Goal: Task Accomplishment & Management: Manage account settings

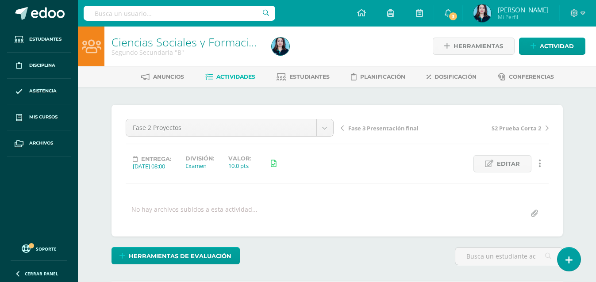
click at [226, 76] on span "Actividades" at bounding box center [235, 76] width 39 height 7
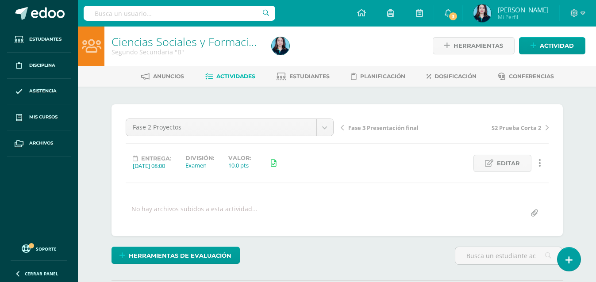
click at [226, 76] on span "Actividades" at bounding box center [235, 76] width 39 height 7
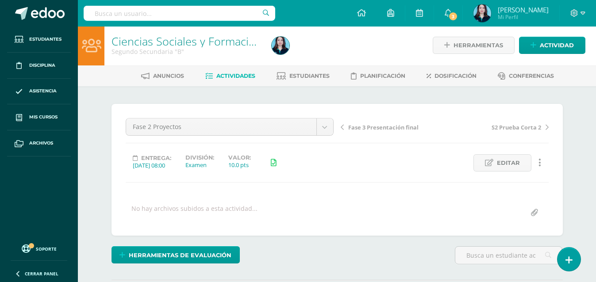
click at [225, 74] on span "Actividades" at bounding box center [235, 76] width 39 height 7
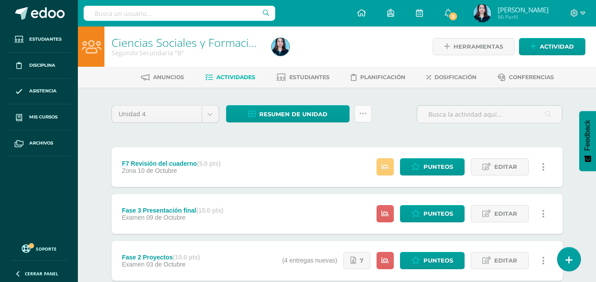
click at [357, 115] on link at bounding box center [362, 113] width 17 height 17
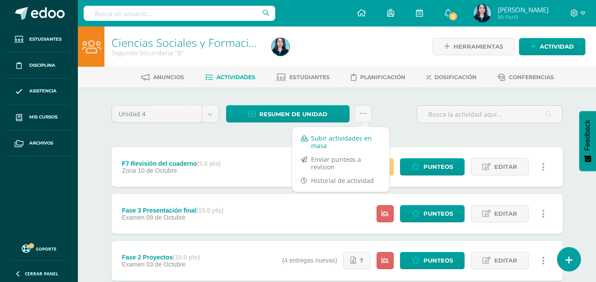
click at [341, 141] on link "Subir actividades en masa" at bounding box center [340, 141] width 97 height 21
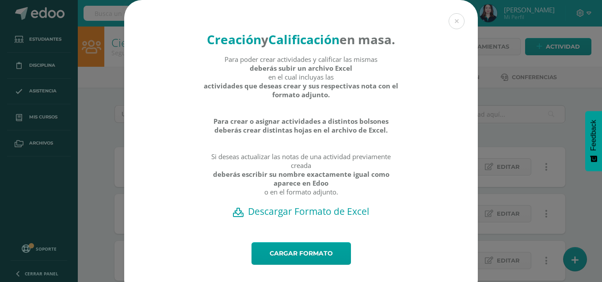
click at [286, 218] on h2 "Descargar Formato de Excel" at bounding box center [301, 211] width 323 height 12
click at [290, 264] on link "Cargar formato" at bounding box center [302, 253] width 100 height 23
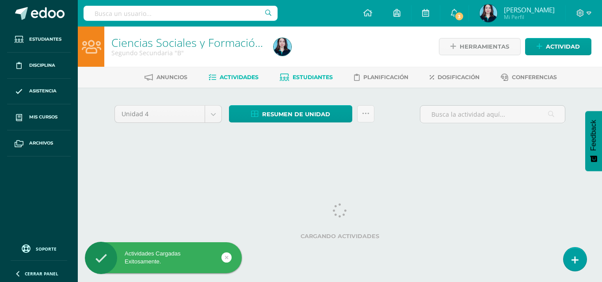
click at [301, 79] on span "Estudiantes" at bounding box center [313, 77] width 40 height 7
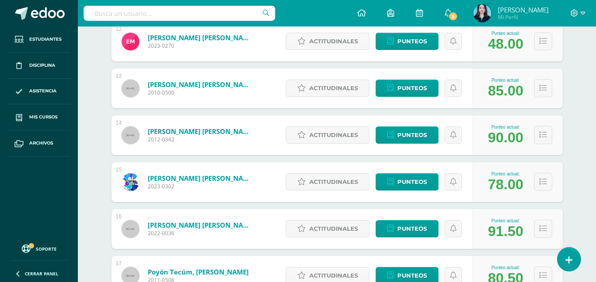
scroll to position [619, 0]
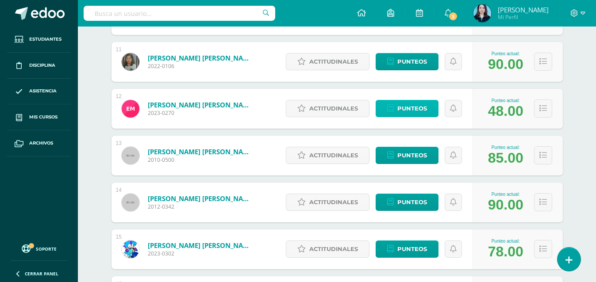
click at [391, 104] on link "Punteos" at bounding box center [407, 108] width 63 height 17
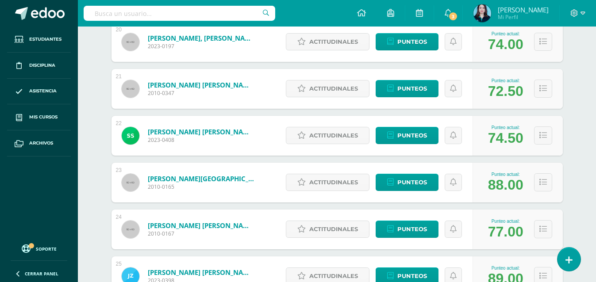
scroll to position [1062, 0]
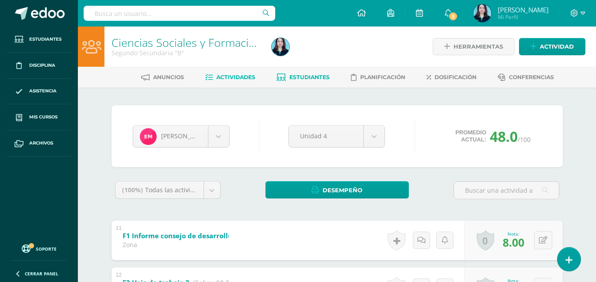
click at [232, 77] on span "Actividades" at bounding box center [235, 77] width 39 height 7
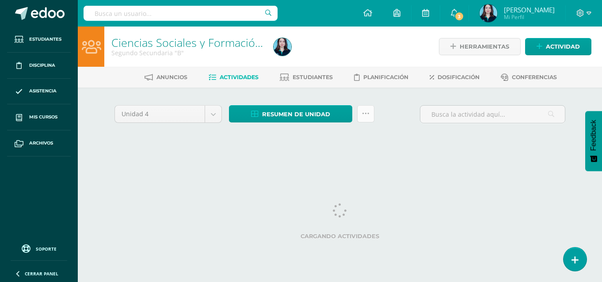
click at [368, 114] on icon at bounding box center [366, 114] width 8 height 8
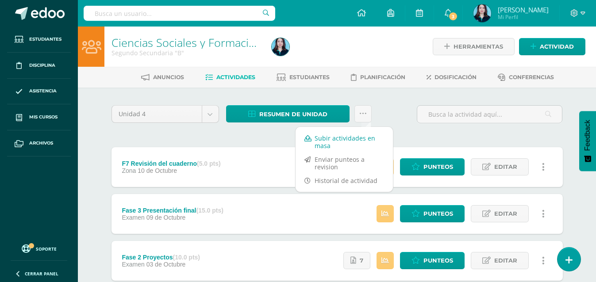
click at [334, 136] on link "Subir actividades en masa" at bounding box center [343, 141] width 97 height 21
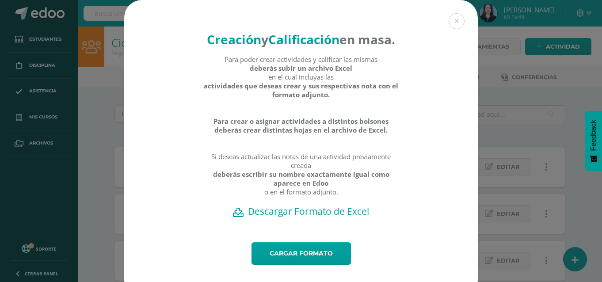
click at [306, 218] on h2 "Descargar Formato de Excel" at bounding box center [301, 211] width 323 height 12
click at [282, 263] on link "Cargar formato" at bounding box center [302, 253] width 100 height 23
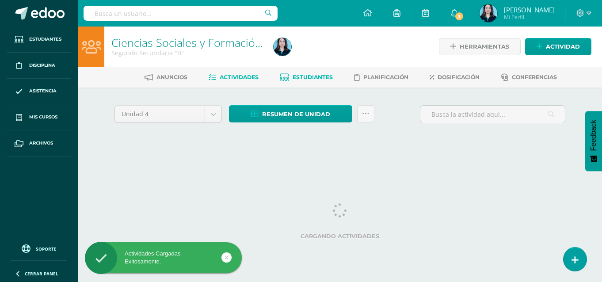
click at [303, 77] on span "Estudiantes" at bounding box center [313, 77] width 40 height 7
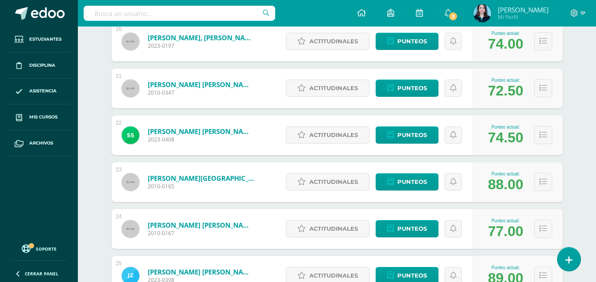
scroll to position [1046, 0]
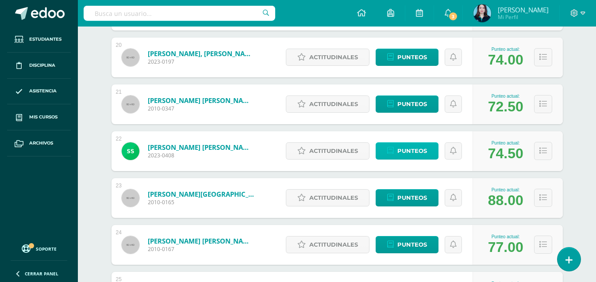
click at [394, 153] on icon at bounding box center [390, 151] width 7 height 8
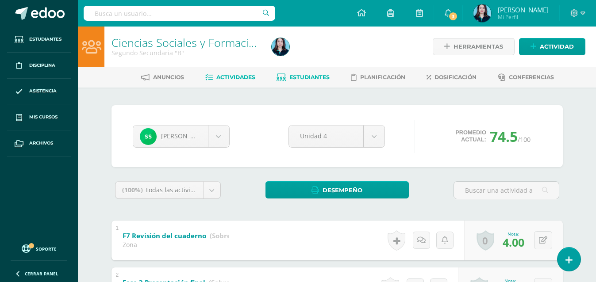
click at [219, 74] on span "Actividades" at bounding box center [235, 77] width 39 height 7
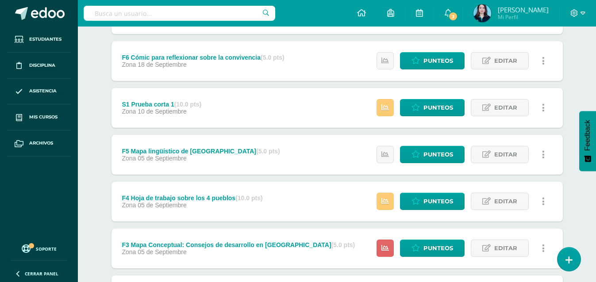
scroll to position [310, 0]
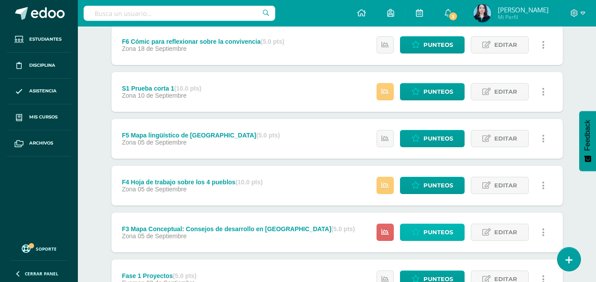
click at [416, 233] on icon at bounding box center [415, 233] width 8 height 8
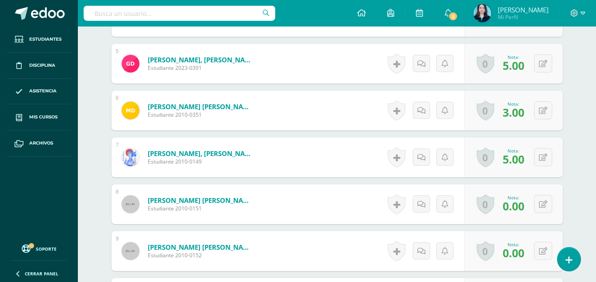
scroll to position [194, 0]
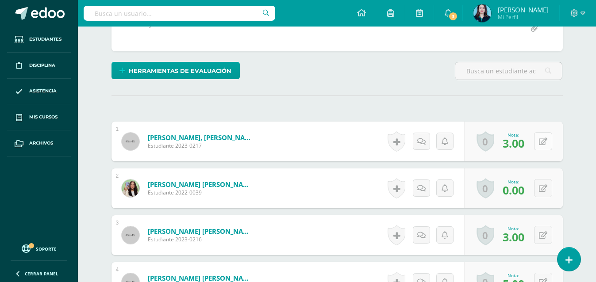
click at [545, 139] on icon at bounding box center [543, 142] width 8 height 8
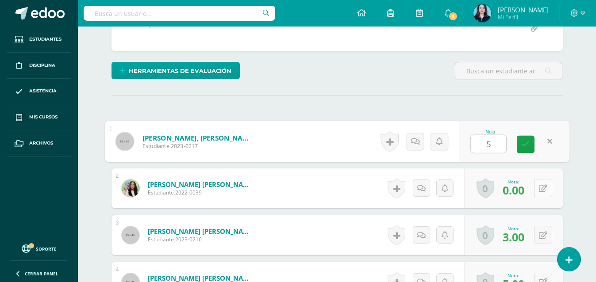
type input "5"
click at [540, 188] on button at bounding box center [543, 188] width 18 height 18
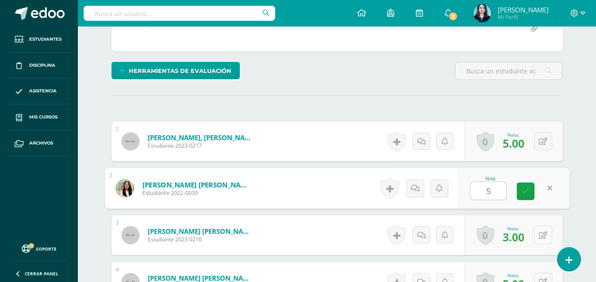
type input "5"
click at [538, 231] on div "0 Logros Logros obtenidos Aún no hay logros agregados Nota: 3.00" at bounding box center [513, 235] width 99 height 40
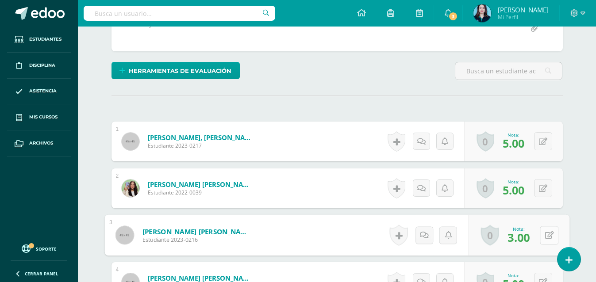
click at [541, 238] on button at bounding box center [549, 235] width 19 height 19
type input "5"
click at [522, 233] on link at bounding box center [526, 239] width 18 height 18
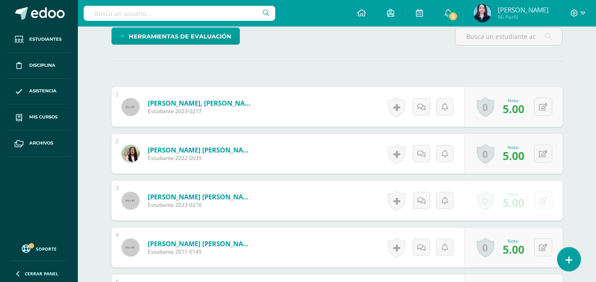
scroll to position [238, 0]
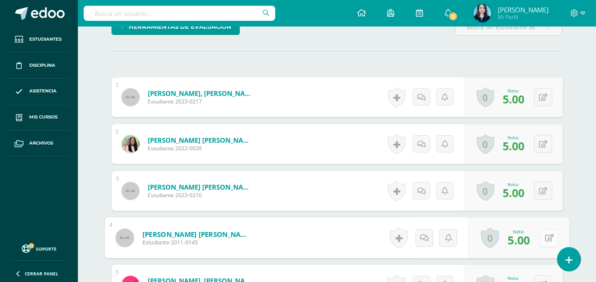
click at [537, 236] on div "0 Logros Logros obtenidos Aún no hay logros agregados Nota: 5.00" at bounding box center [518, 238] width 101 height 41
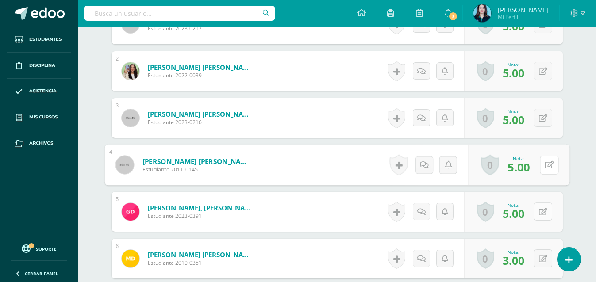
scroll to position [327, 0]
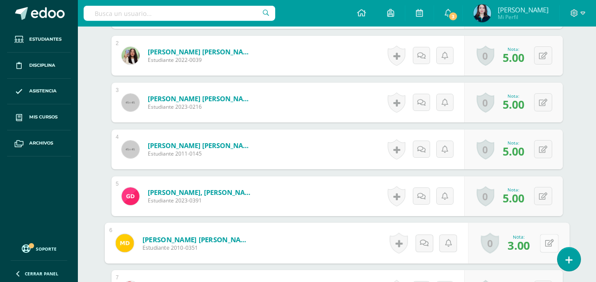
click at [542, 244] on button at bounding box center [549, 243] width 19 height 19
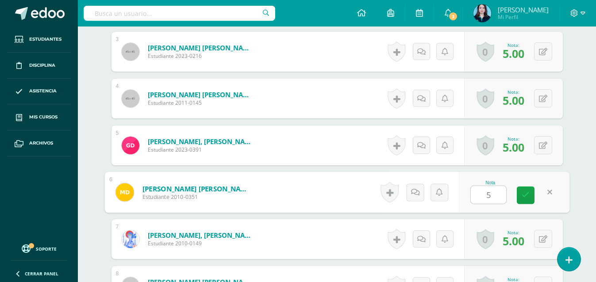
scroll to position [398, 0]
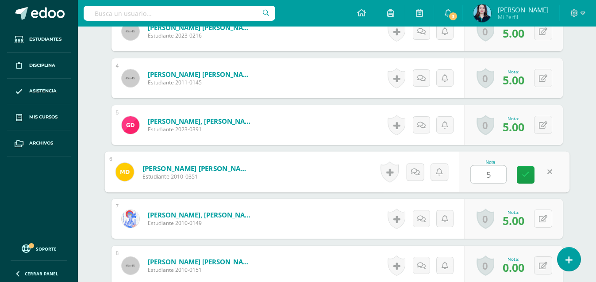
type input "5"
click at [539, 222] on button at bounding box center [543, 219] width 18 height 18
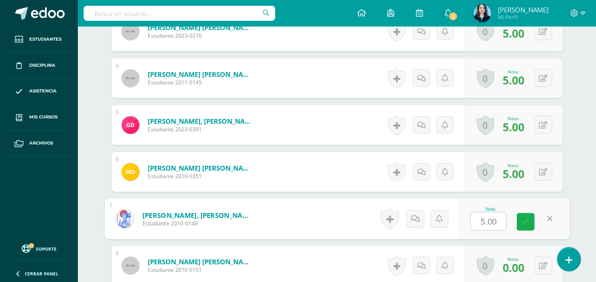
type input "5"
click at [526, 221] on icon at bounding box center [526, 222] width 8 height 8
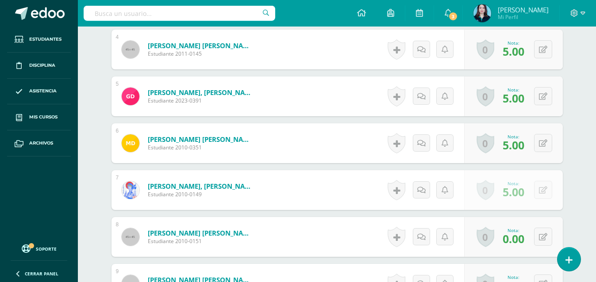
scroll to position [442, 0]
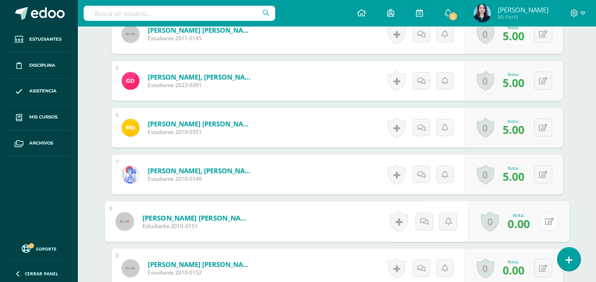
click at [540, 221] on button at bounding box center [549, 221] width 19 height 19
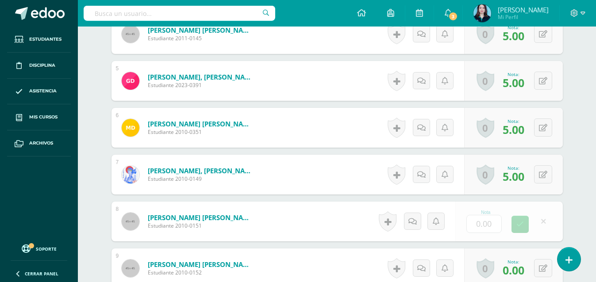
type input "5"
click at [532, 224] on link at bounding box center [526, 225] width 18 height 18
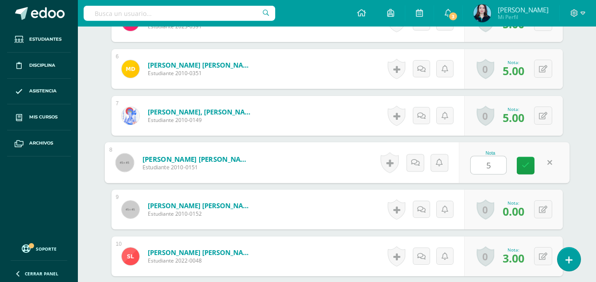
scroll to position [575, 0]
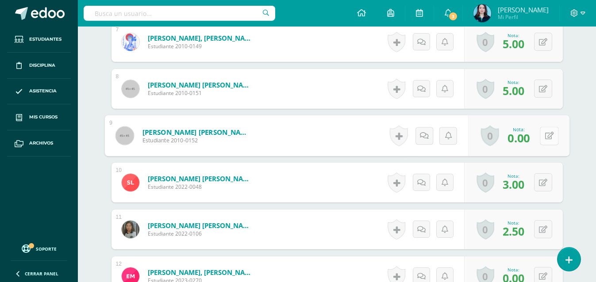
click at [543, 131] on button at bounding box center [549, 136] width 19 height 19
type input "5"
click at [541, 183] on button at bounding box center [543, 182] width 18 height 18
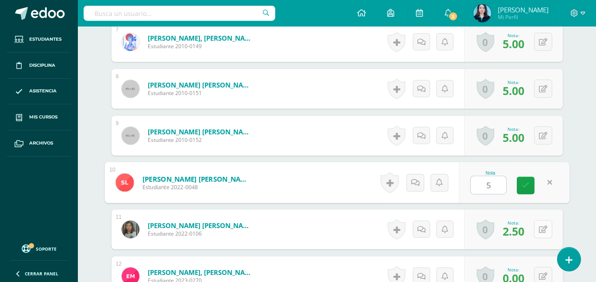
type input "5"
click at [543, 229] on button at bounding box center [543, 229] width 18 height 18
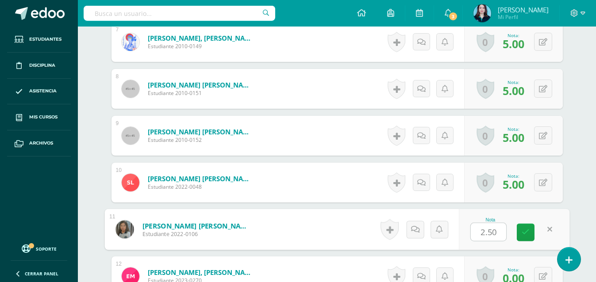
type input "5"
click at [528, 233] on icon at bounding box center [526, 233] width 8 height 8
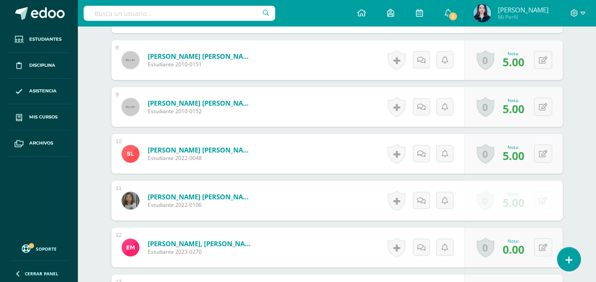
scroll to position [619, 0]
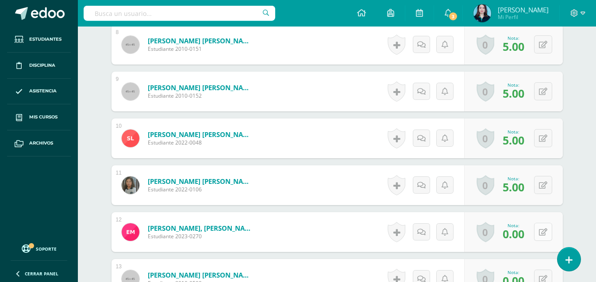
click at [540, 228] on button at bounding box center [543, 232] width 18 height 18
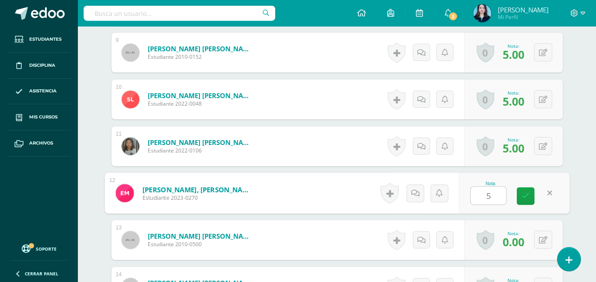
scroll to position [708, 0]
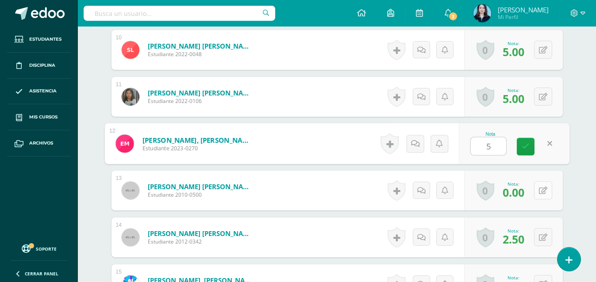
type input "5"
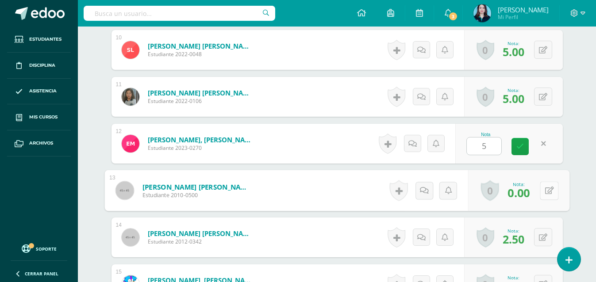
click at [542, 195] on button at bounding box center [549, 190] width 19 height 19
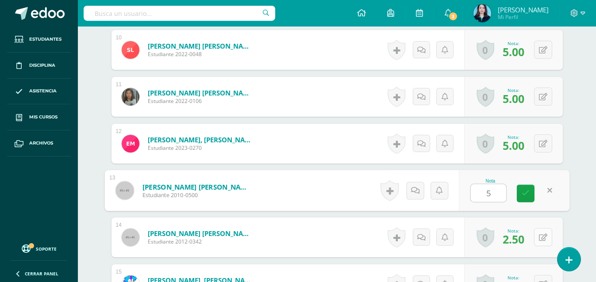
type input "5"
click at [542, 230] on button at bounding box center [543, 237] width 18 height 18
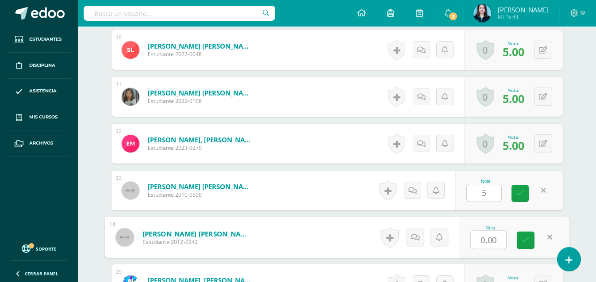
type input "5"
click at [526, 238] on icon at bounding box center [526, 241] width 8 height 8
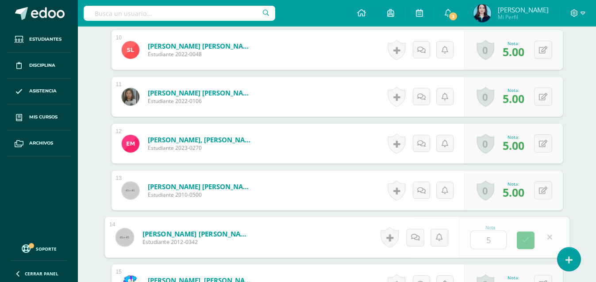
scroll to position [752, 0]
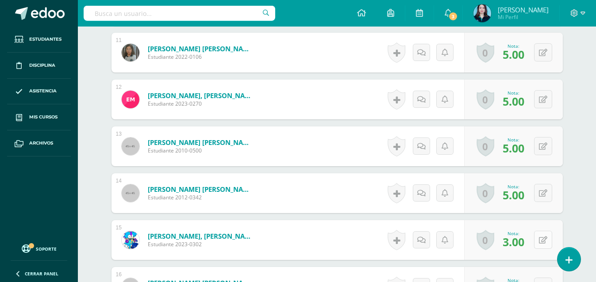
click at [544, 235] on button at bounding box center [543, 240] width 18 height 18
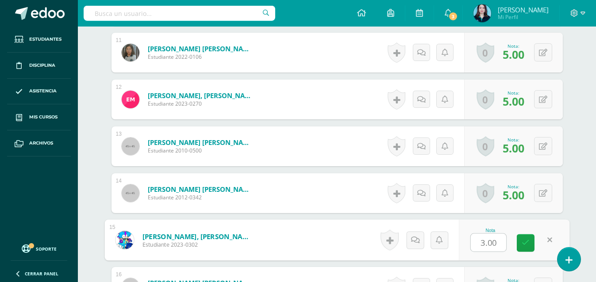
scroll to position [796, 0]
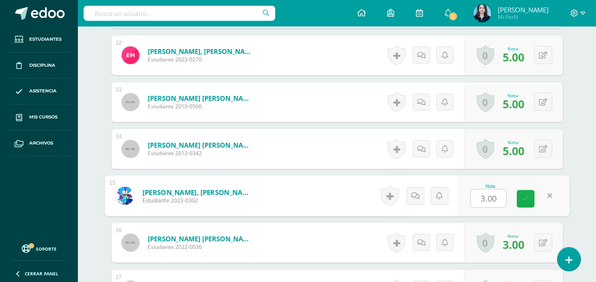
click at [526, 200] on icon at bounding box center [526, 199] width 8 height 8
click at [542, 197] on button at bounding box center [549, 196] width 19 height 19
type input "5"
click at [532, 199] on link at bounding box center [526, 199] width 18 height 18
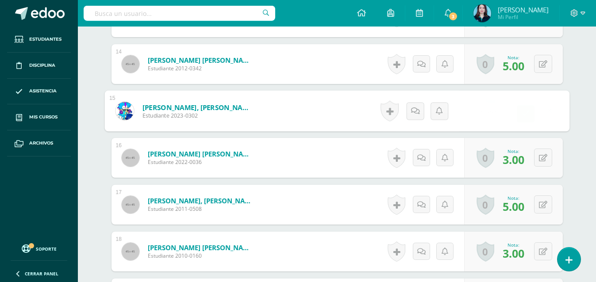
scroll to position [885, 0]
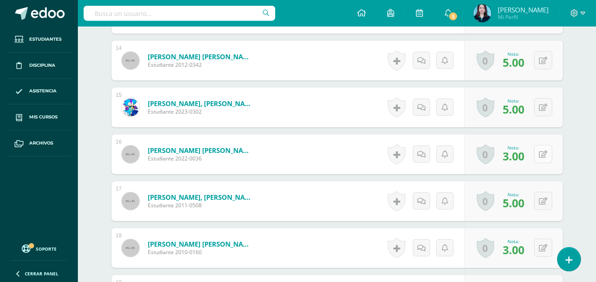
click at [543, 159] on button at bounding box center [543, 154] width 18 height 18
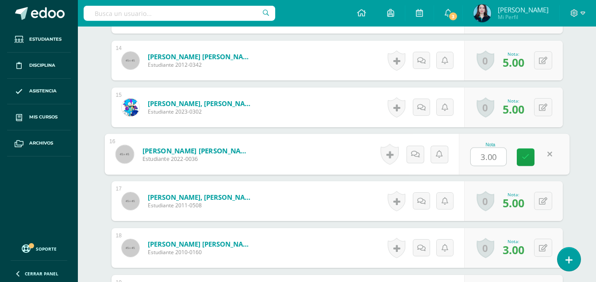
type input "5"
click at [530, 157] on link at bounding box center [526, 158] width 18 height 18
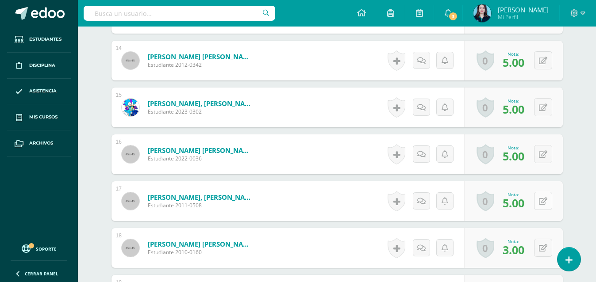
click at [542, 203] on button at bounding box center [543, 201] width 18 height 18
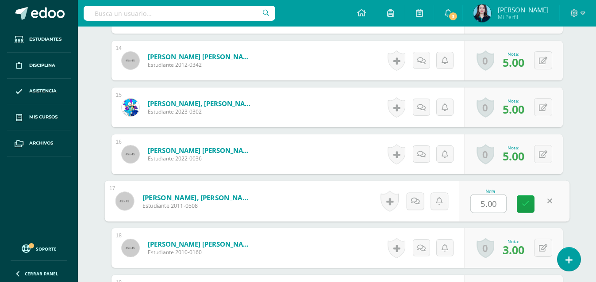
type input "5"
click at [533, 201] on link at bounding box center [526, 205] width 18 height 18
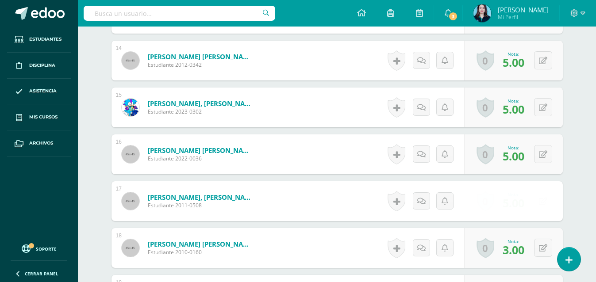
scroll to position [929, 0]
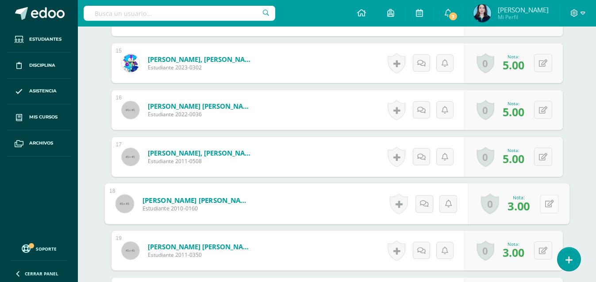
click at [541, 205] on button at bounding box center [549, 204] width 19 height 19
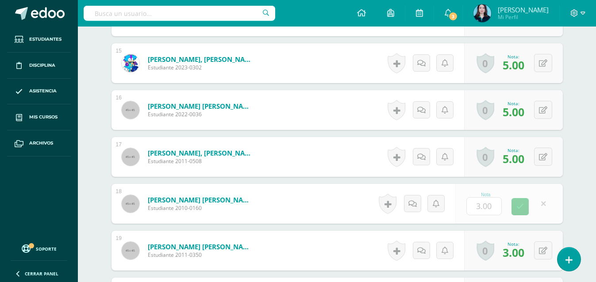
type input "5"
click at [523, 201] on link at bounding box center [526, 207] width 18 height 18
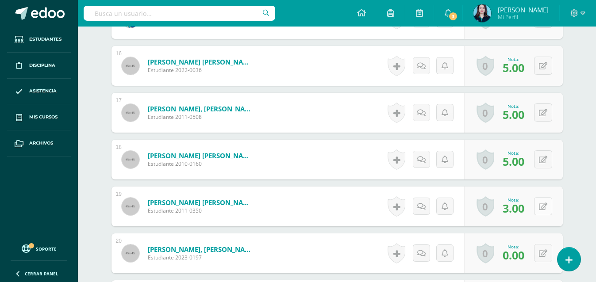
click at [543, 203] on icon at bounding box center [543, 207] width 8 height 8
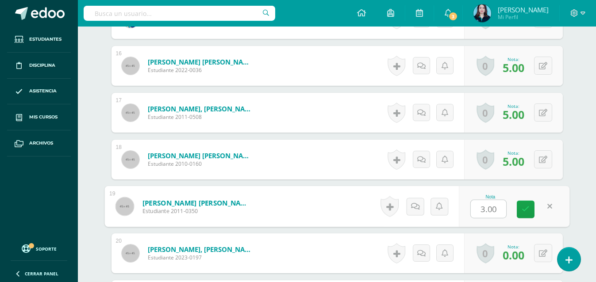
type input "5"
click at [529, 209] on link at bounding box center [526, 210] width 18 height 18
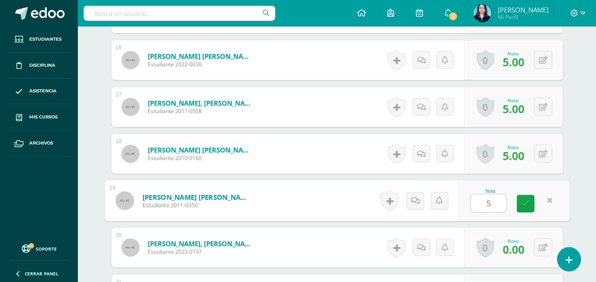
scroll to position [1062, 0]
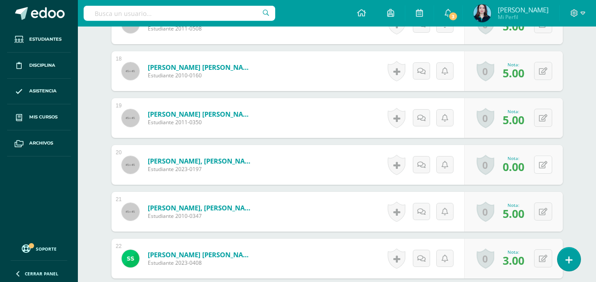
click at [533, 160] on div "0 Logros Logros obtenidos Aún no hay logros agregados Nota: 0.00" at bounding box center [513, 165] width 99 height 40
click at [542, 168] on button at bounding box center [549, 165] width 19 height 19
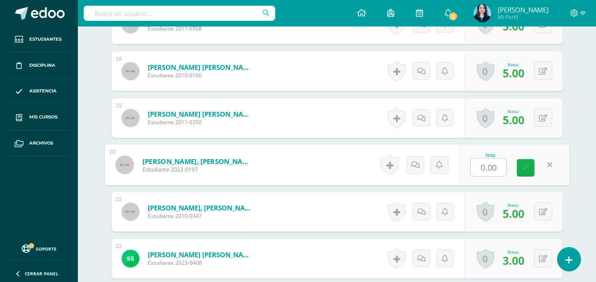
type input "5"
click at [528, 164] on icon at bounding box center [526, 168] width 8 height 8
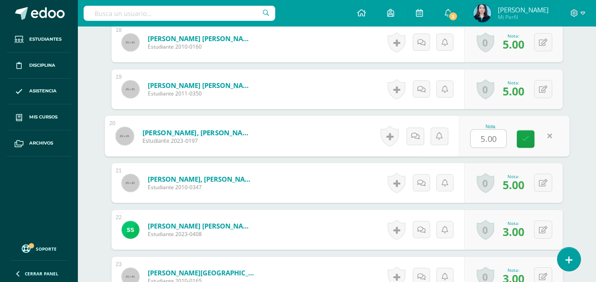
scroll to position [1106, 0]
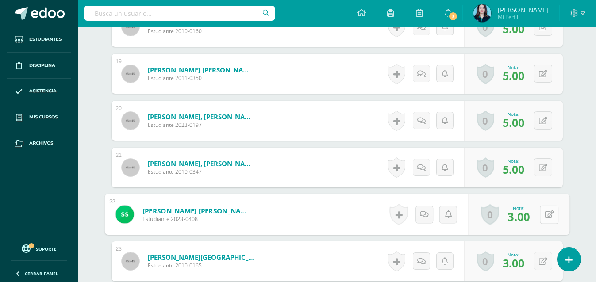
click at [537, 213] on div "0 Logros Logros obtenidos Aún no hay logros agregados Nota: 3.00" at bounding box center [518, 214] width 101 height 41
click at [542, 213] on button at bounding box center [549, 214] width 19 height 19
type input "5"
click at [531, 216] on link at bounding box center [526, 218] width 18 height 18
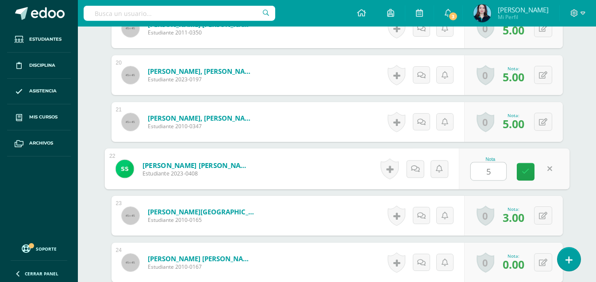
scroll to position [1194, 0]
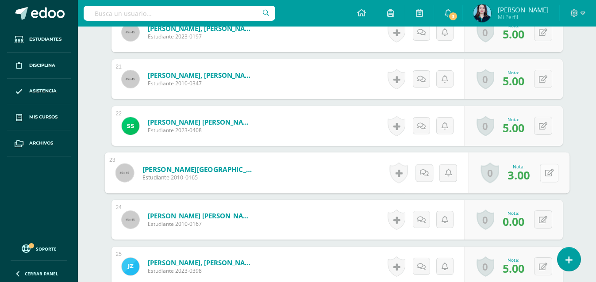
click at [542, 173] on button at bounding box center [549, 173] width 19 height 19
type input "5"
click at [539, 215] on div "0 Logros Logros obtenidos Aún no hay logros agregados Nota: 0.00" at bounding box center [513, 220] width 99 height 40
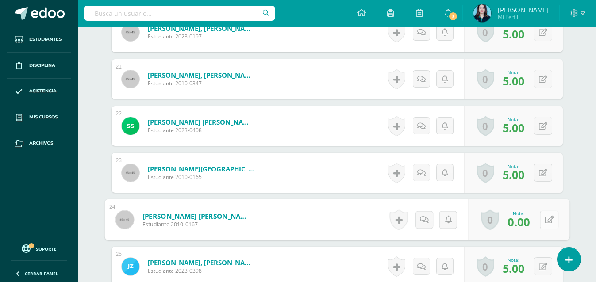
click at [546, 220] on icon at bounding box center [549, 220] width 9 height 8
type input "5"
click at [532, 223] on link at bounding box center [526, 223] width 18 height 18
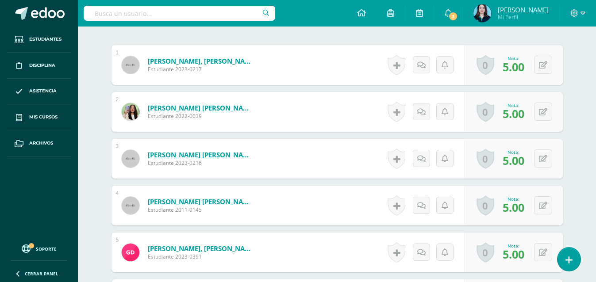
scroll to position [0, 0]
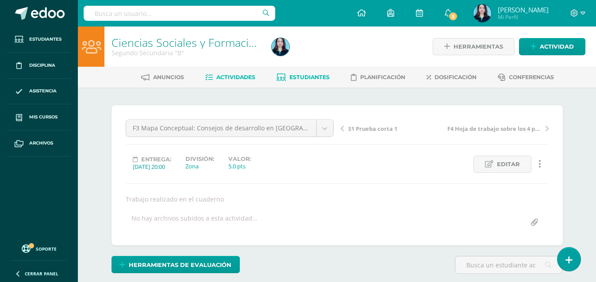
click at [294, 81] on link "Estudiantes" at bounding box center [302, 77] width 53 height 14
click at [292, 79] on span "Estudiantes" at bounding box center [309, 77] width 40 height 7
click at [295, 77] on span "Estudiantes" at bounding box center [309, 77] width 40 height 7
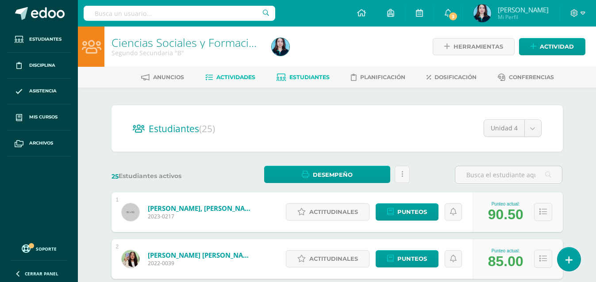
click at [234, 75] on span "Actividades" at bounding box center [235, 77] width 39 height 7
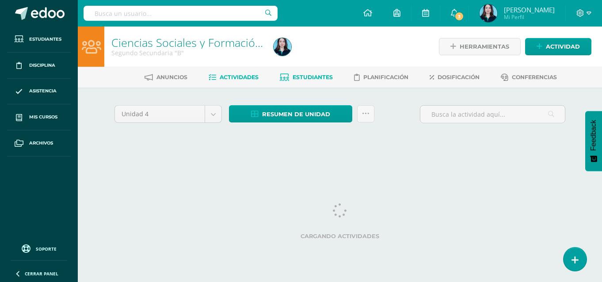
click at [317, 76] on span "Estudiantes" at bounding box center [313, 77] width 40 height 7
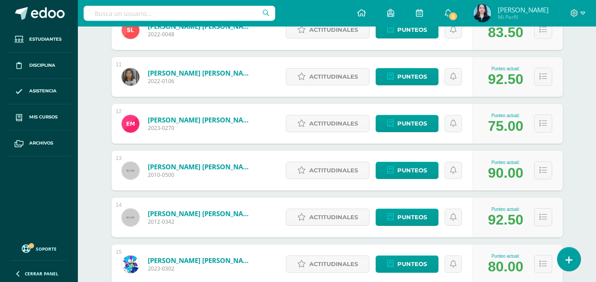
scroll to position [605, 0]
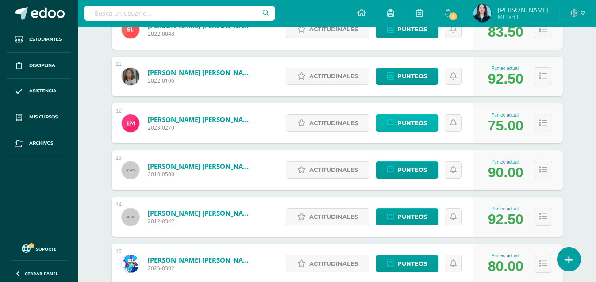
click at [422, 125] on span "Punteos" at bounding box center [412, 123] width 30 height 16
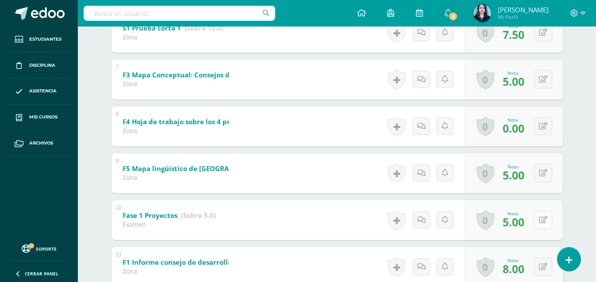
scroll to position [398, 0]
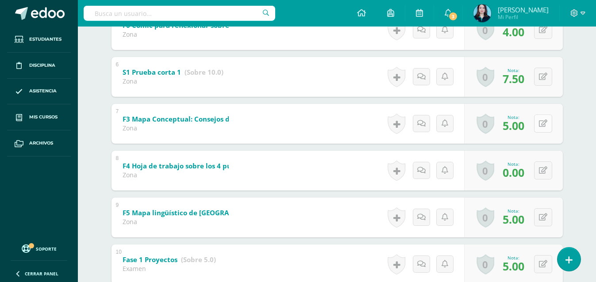
click at [542, 127] on button at bounding box center [543, 124] width 18 height 18
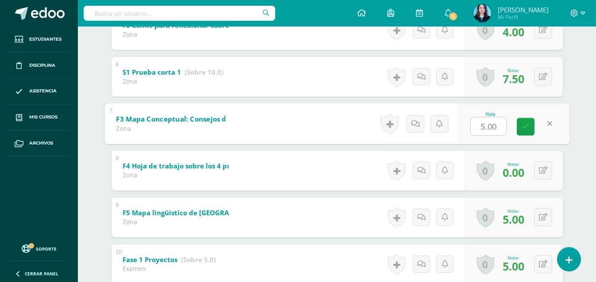
type input "0"
click at [531, 125] on link at bounding box center [526, 127] width 18 height 18
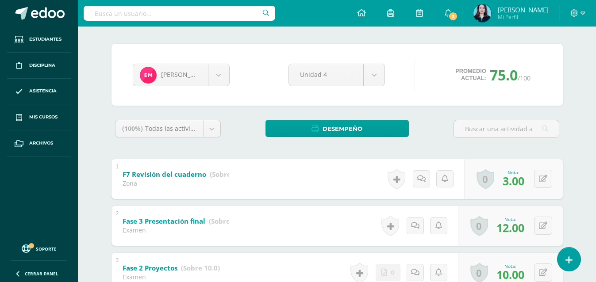
scroll to position [0, 0]
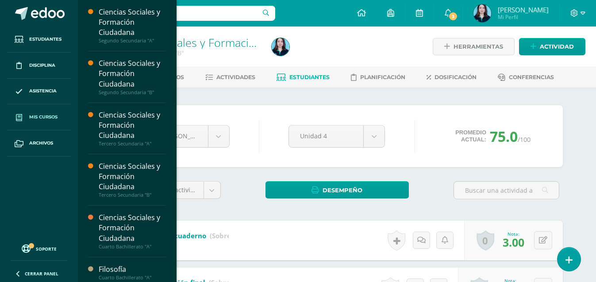
click at [35, 116] on span "Mis cursos" at bounding box center [43, 117] width 28 height 7
